Goal: Information Seeking & Learning: Learn about a topic

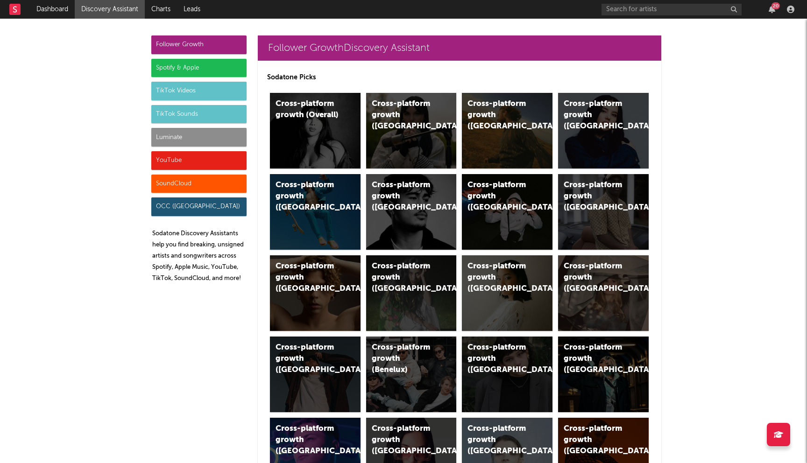
scroll to position [24, 0]
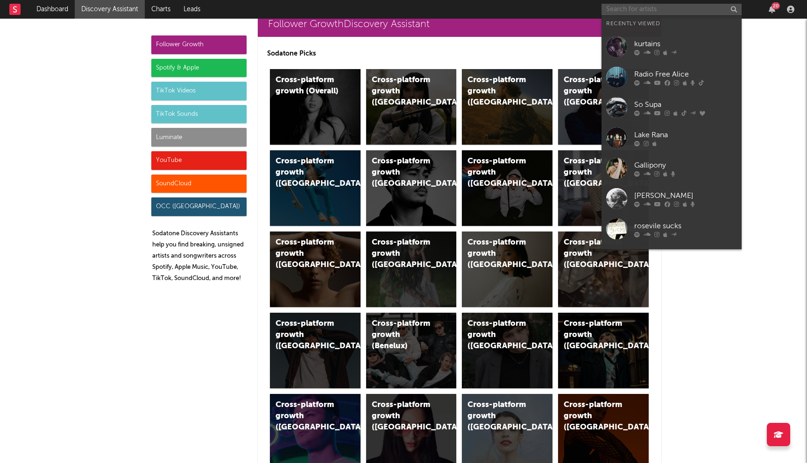
click at [618, 7] on input "text" at bounding box center [671, 10] width 140 height 12
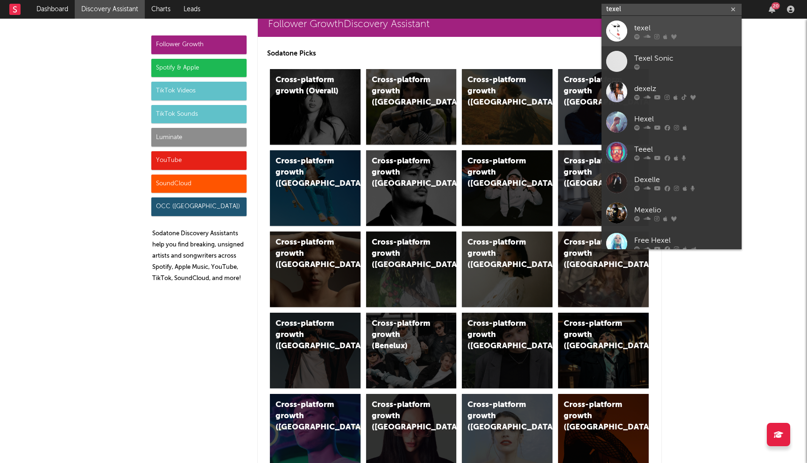
type input "texel"
click at [652, 34] on div at bounding box center [685, 37] width 103 height 6
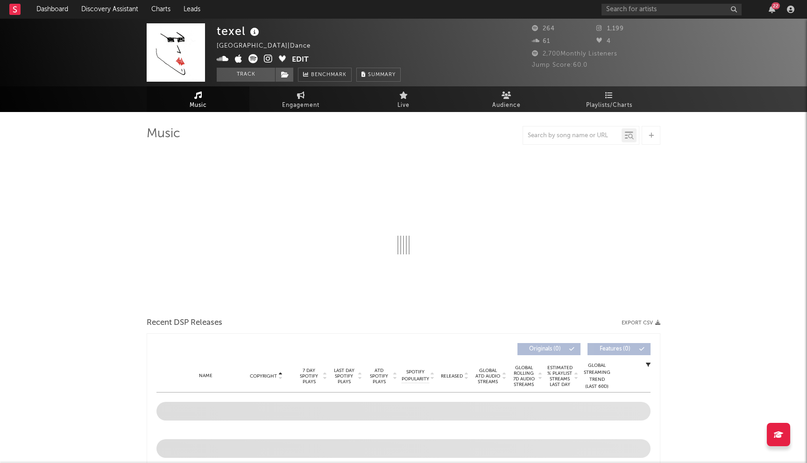
select select "1w"
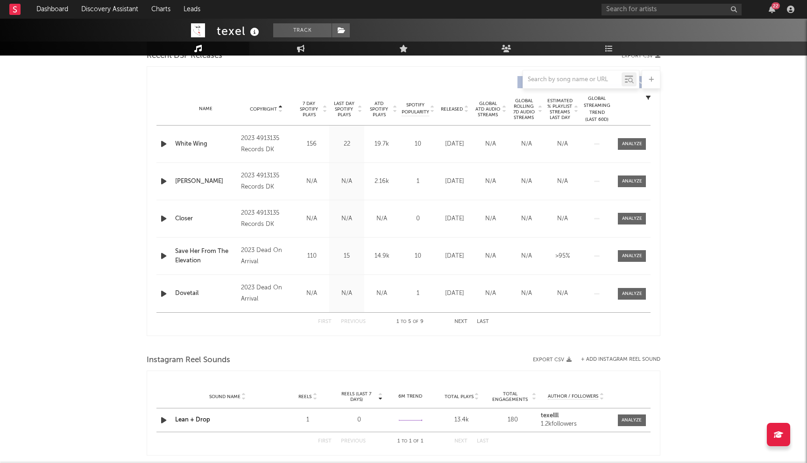
scroll to position [266, 0]
